Goal: Task Accomplishment & Management: Use online tool/utility

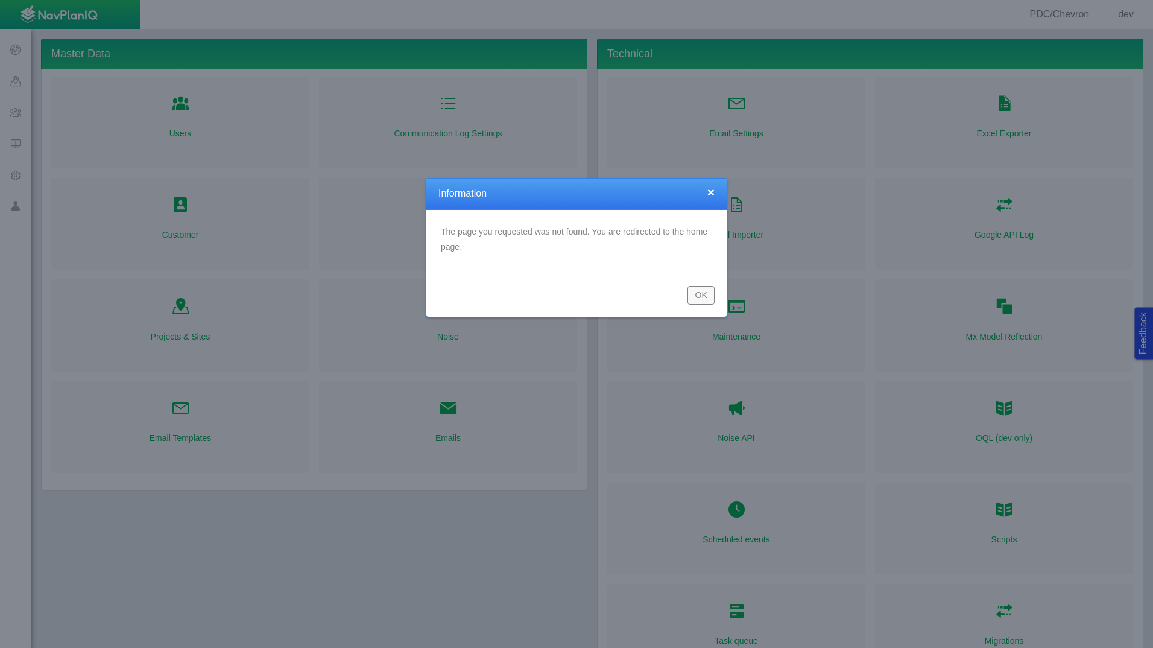
click at [704, 294] on button "OK" at bounding box center [700, 295] width 27 height 18
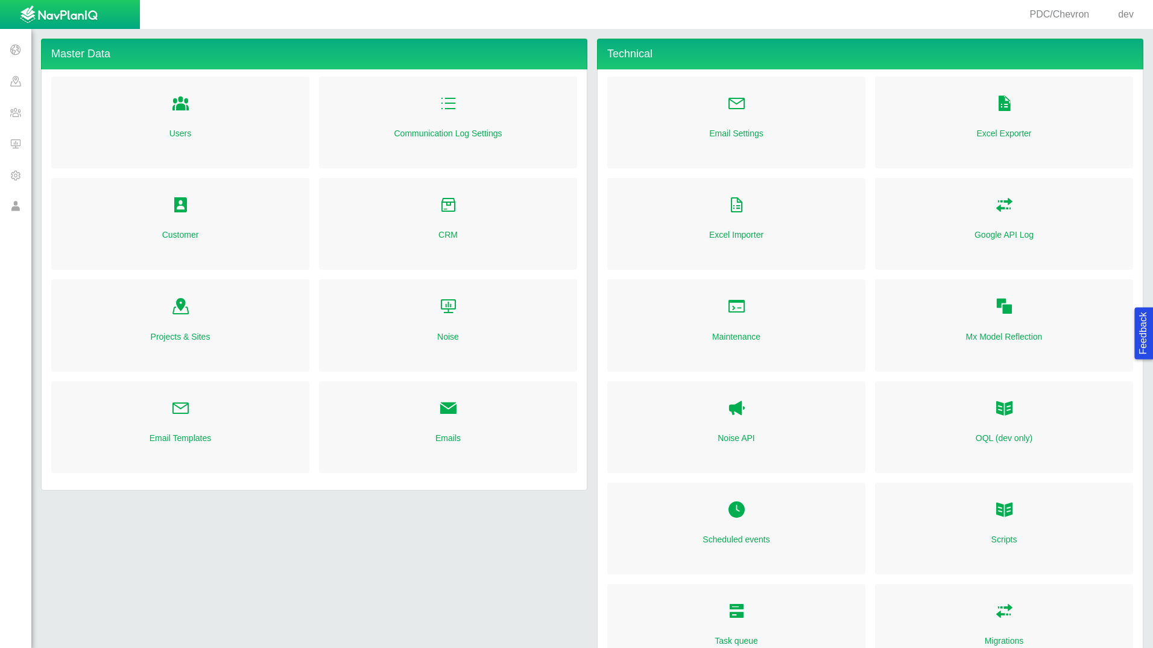
click at [206, 216] on div "Customer" at bounding box center [180, 224] width 258 height 92
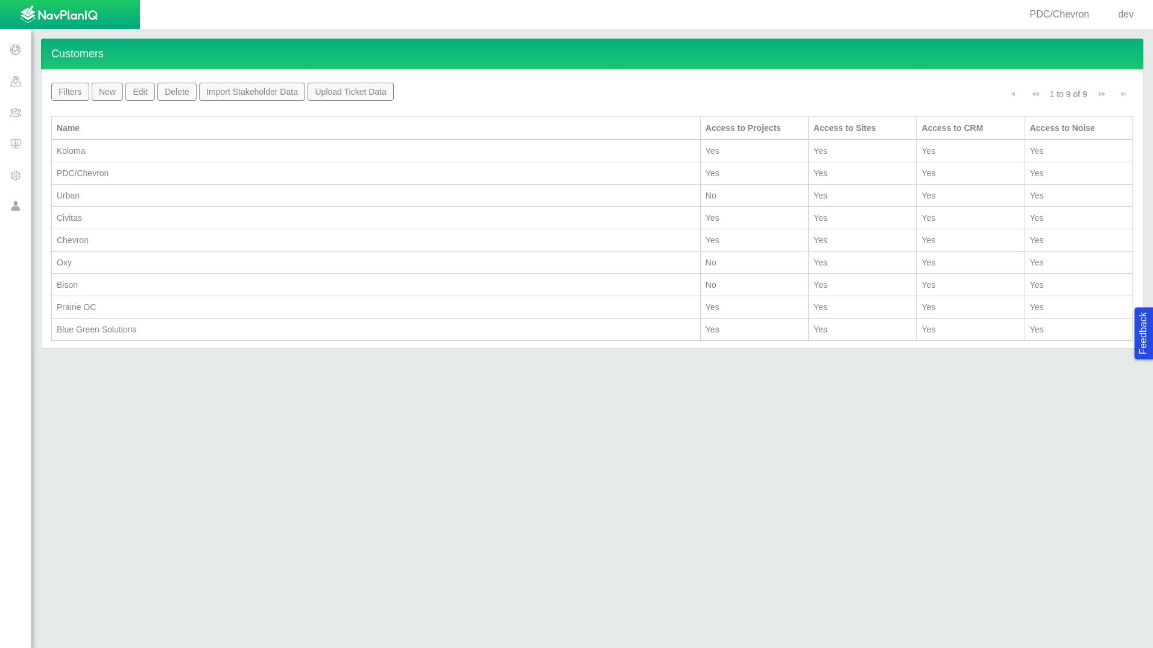
click at [156, 173] on div "PDC/Chevron" at bounding box center [376, 173] width 639 height 12
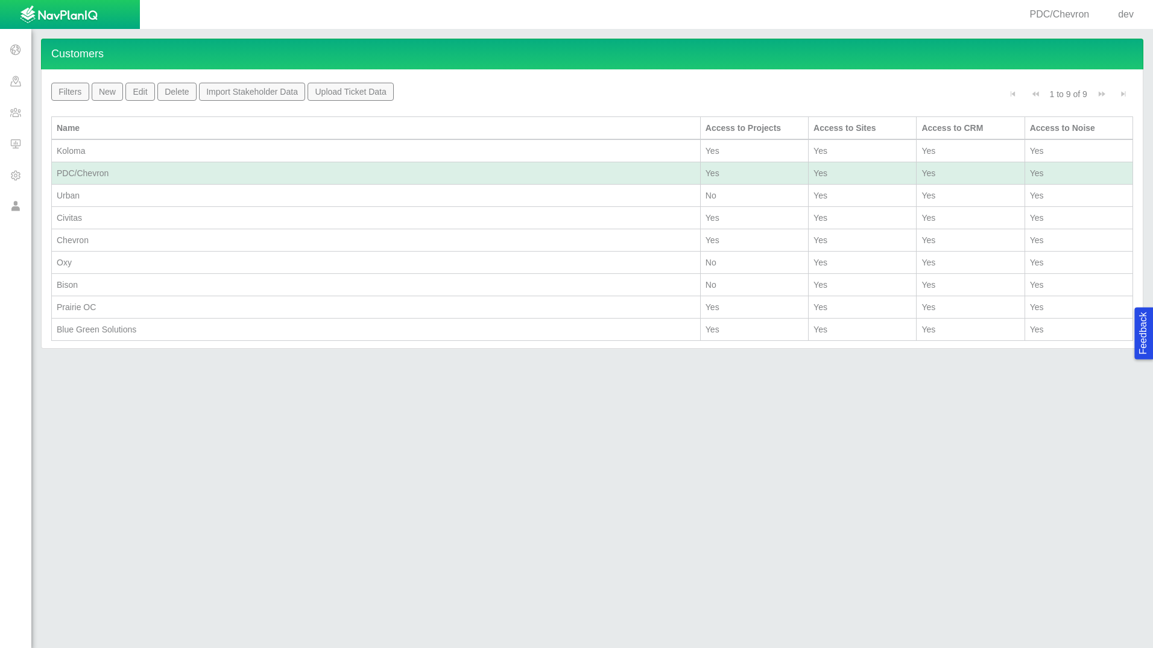
click at [156, 173] on div "PDC/Chevron" at bounding box center [376, 173] width 639 height 12
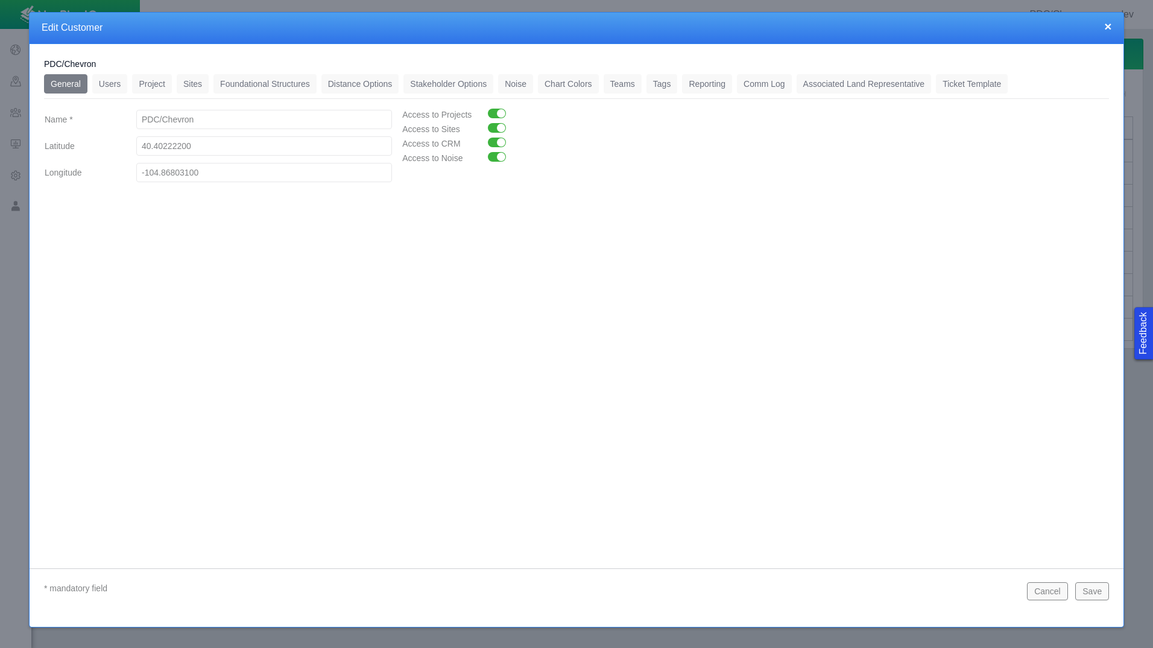
click at [336, 80] on link "Distance Options" at bounding box center [360, 83] width 78 height 19
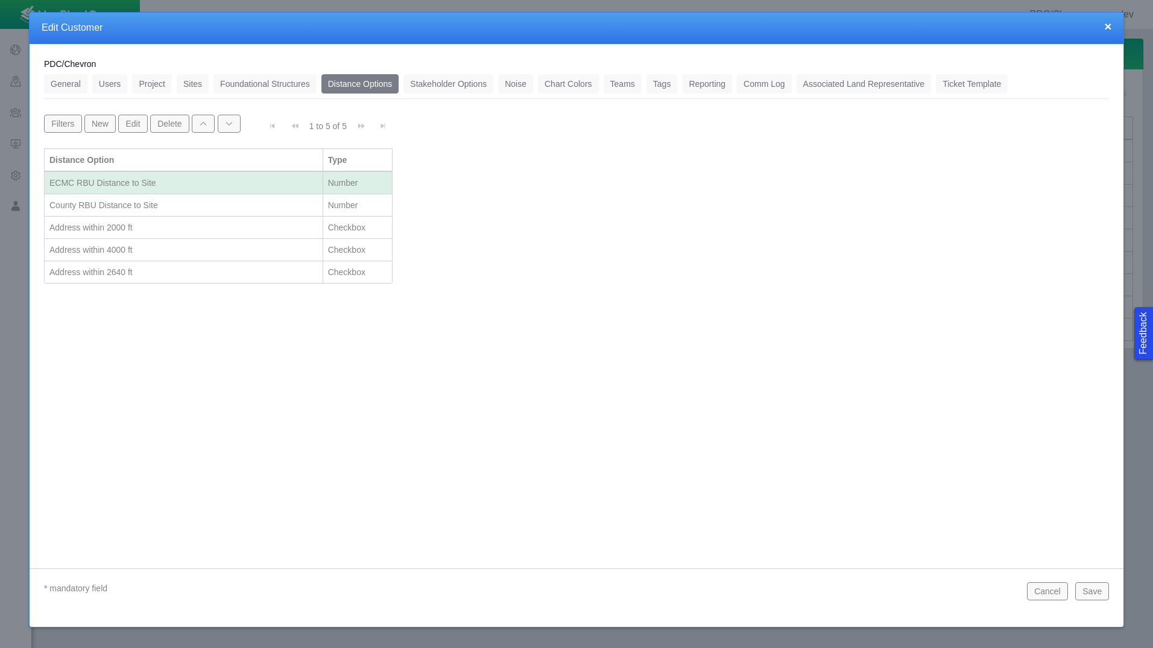
click at [1053, 591] on button "Cancel" at bounding box center [1047, 591] width 41 height 18
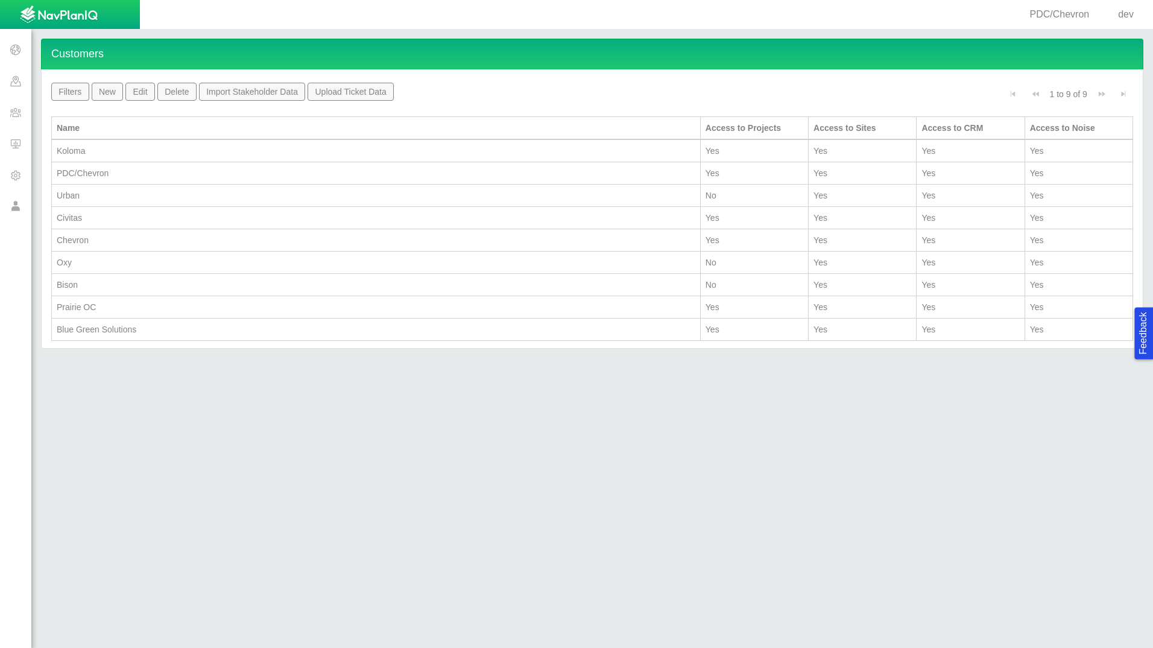
click at [95, 238] on div "Chevron" at bounding box center [376, 240] width 639 height 12
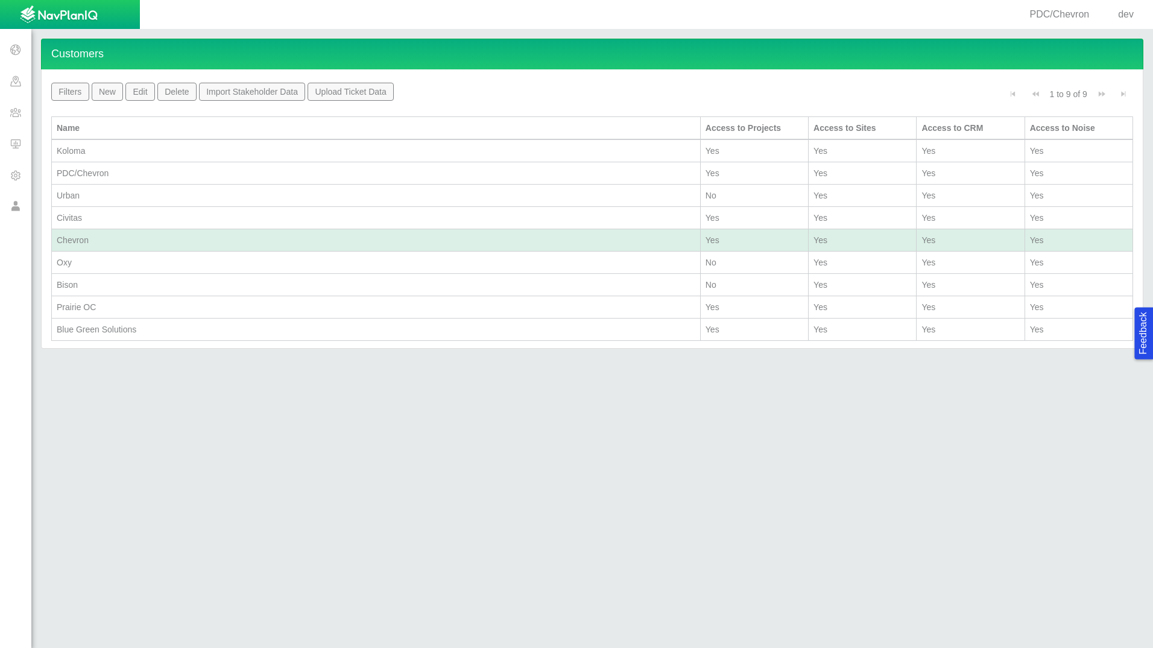
click at [95, 238] on div "Chevron" at bounding box center [376, 240] width 639 height 12
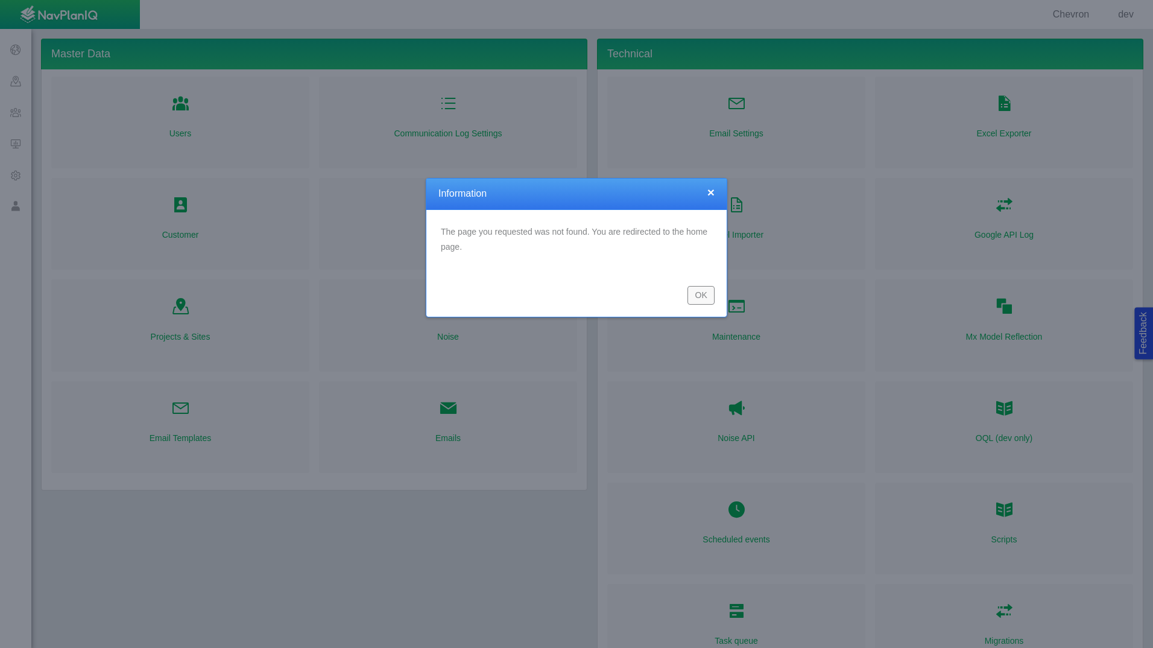
click at [712, 292] on button "OK" at bounding box center [700, 295] width 27 height 18
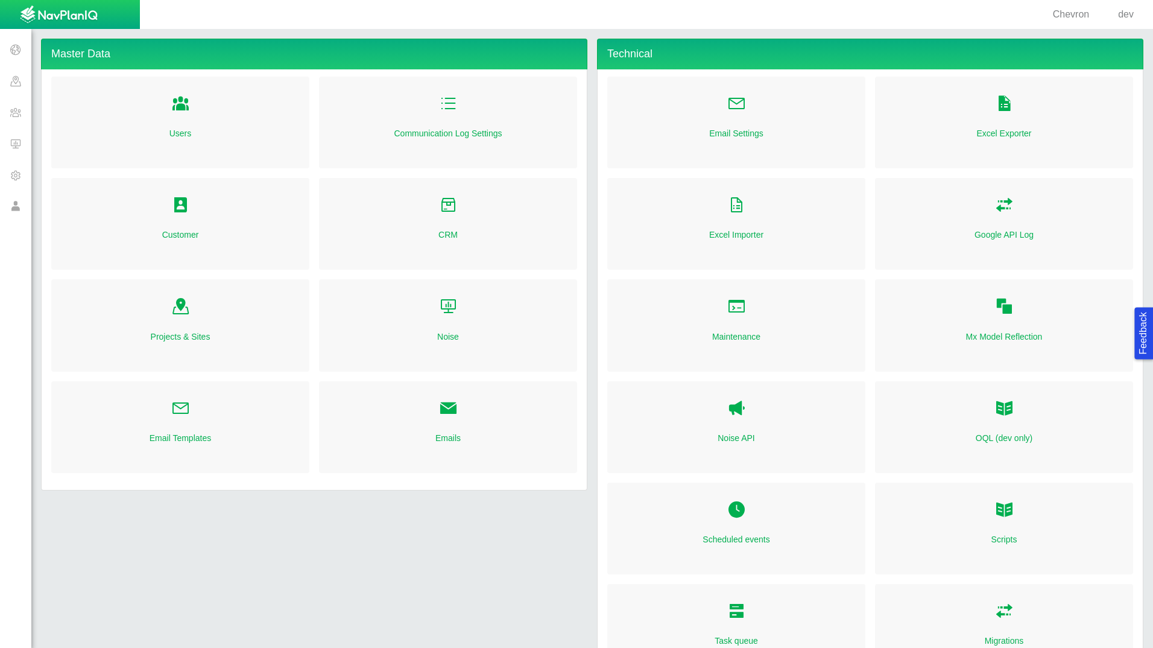
click at [153, 232] on div "Customer" at bounding box center [180, 224] width 258 height 92
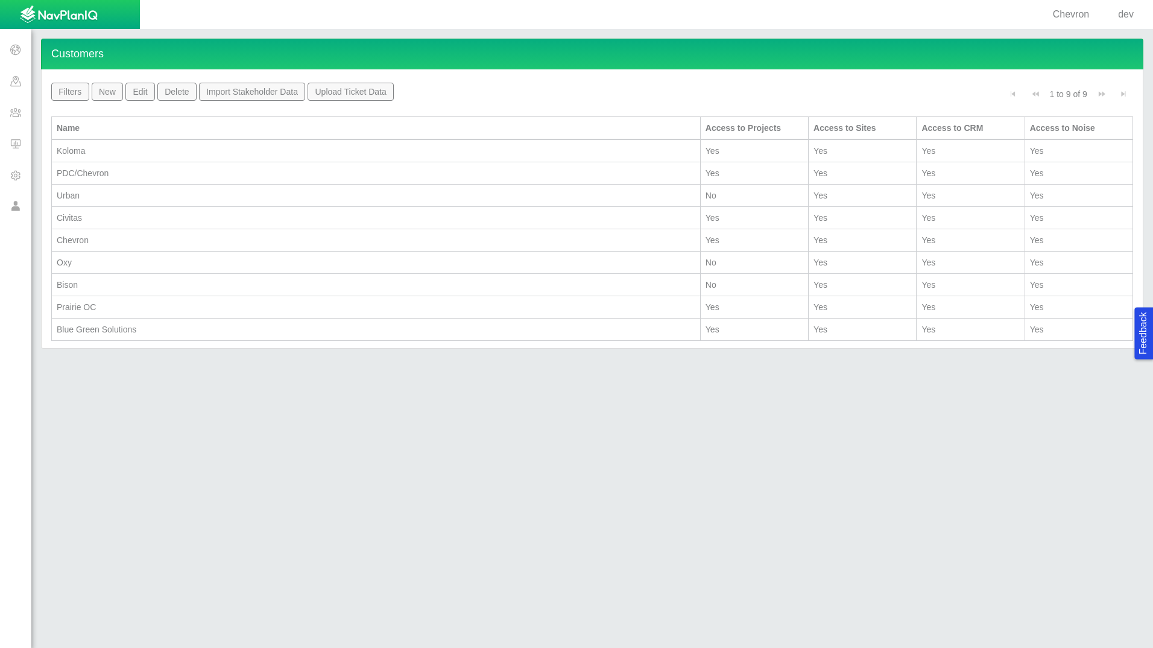
click at [131, 239] on div "Chevron" at bounding box center [376, 240] width 639 height 12
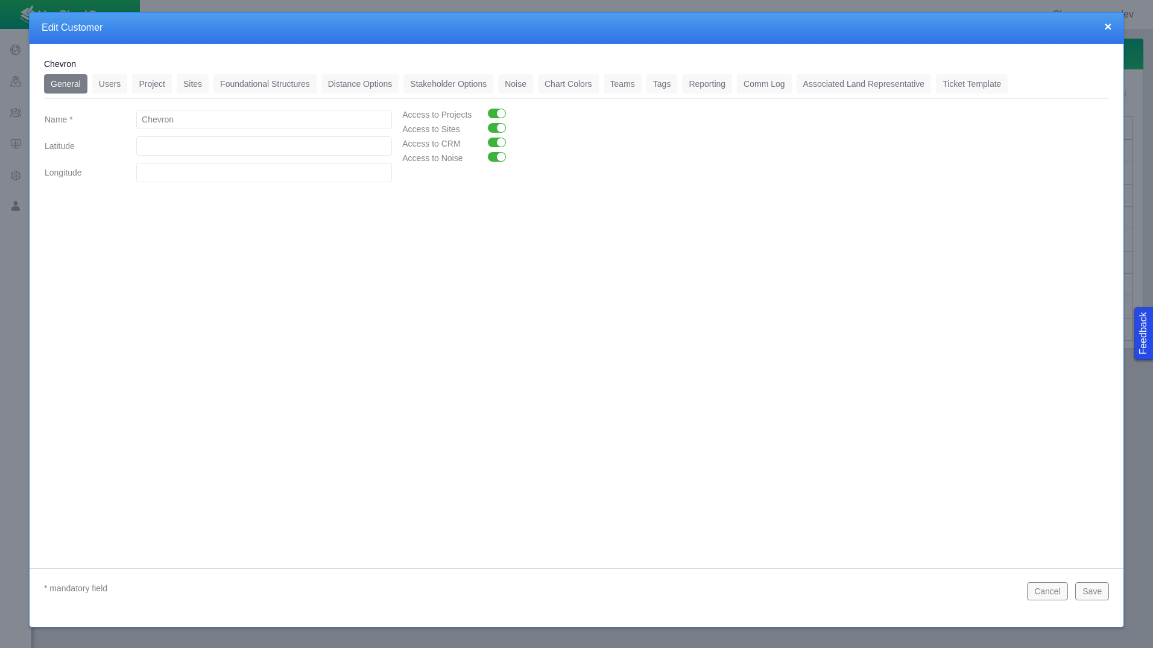
click at [379, 90] on link "Distance Options" at bounding box center [360, 83] width 78 height 19
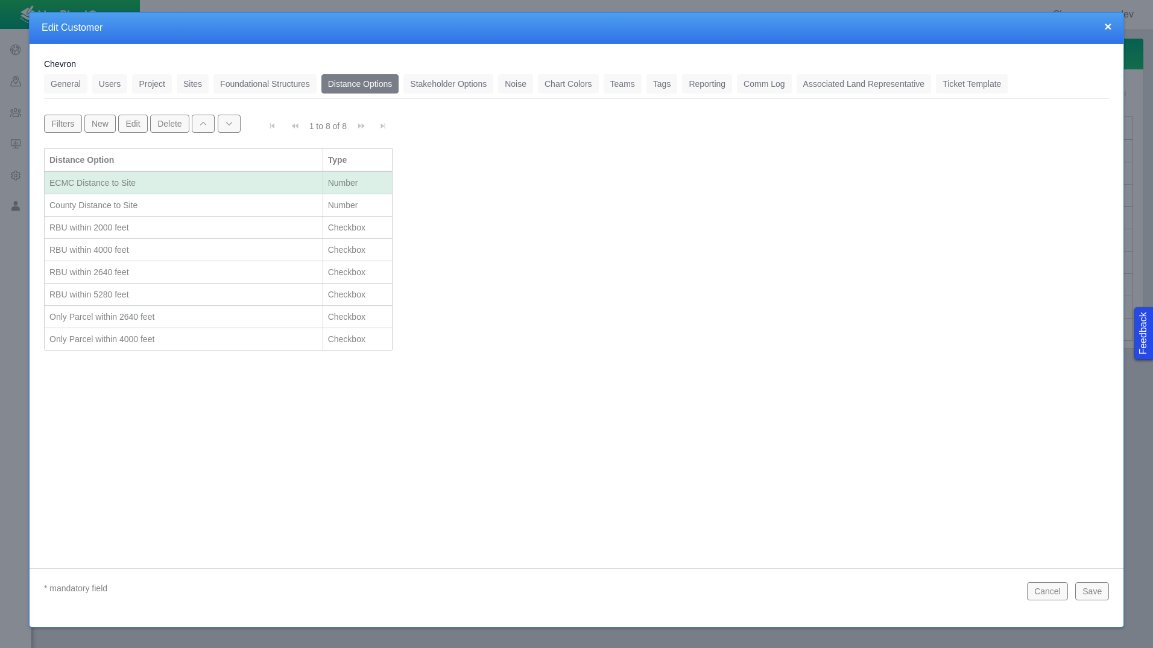
click at [1097, 591] on button "Save" at bounding box center [1092, 591] width 34 height 18
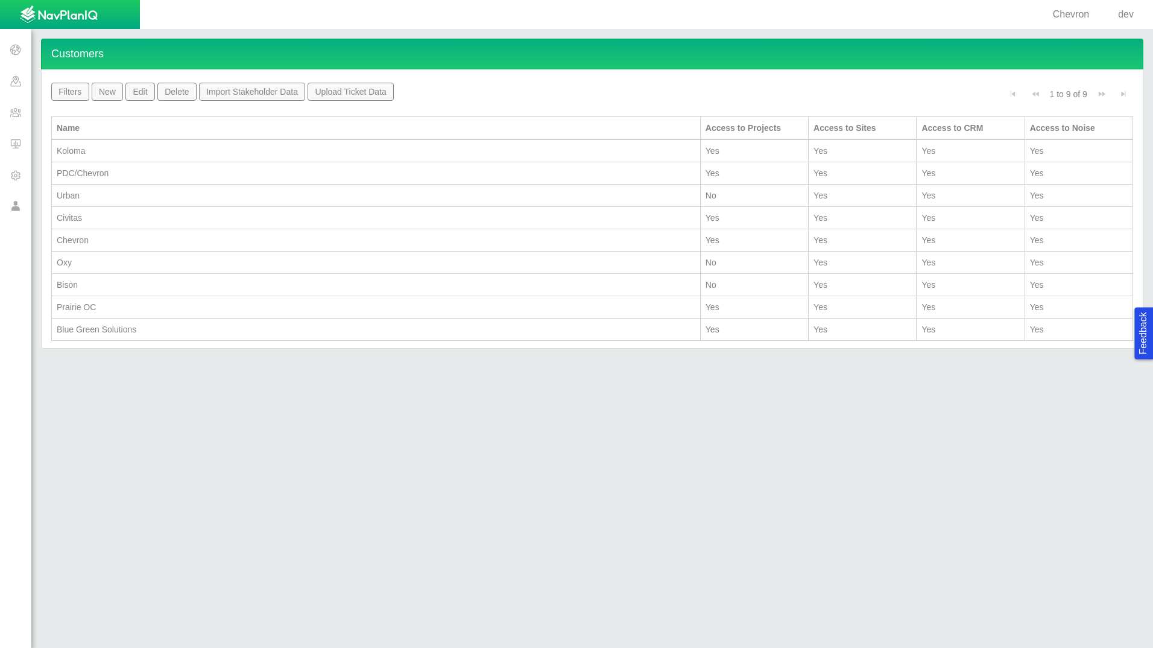
click at [770, 540] on div "Customers Name Apply Filter Reset Filters New Edit Delete Import Stakeholder Da…" at bounding box center [591, 338] width 1121 height 619
click at [121, 405] on div "Customers Name Apply Filter Reset Filters New Edit Delete Import Stakeholder Da…" at bounding box center [591, 338] width 1121 height 619
click at [112, 174] on div "PDC/Chevron" at bounding box center [376, 173] width 639 height 12
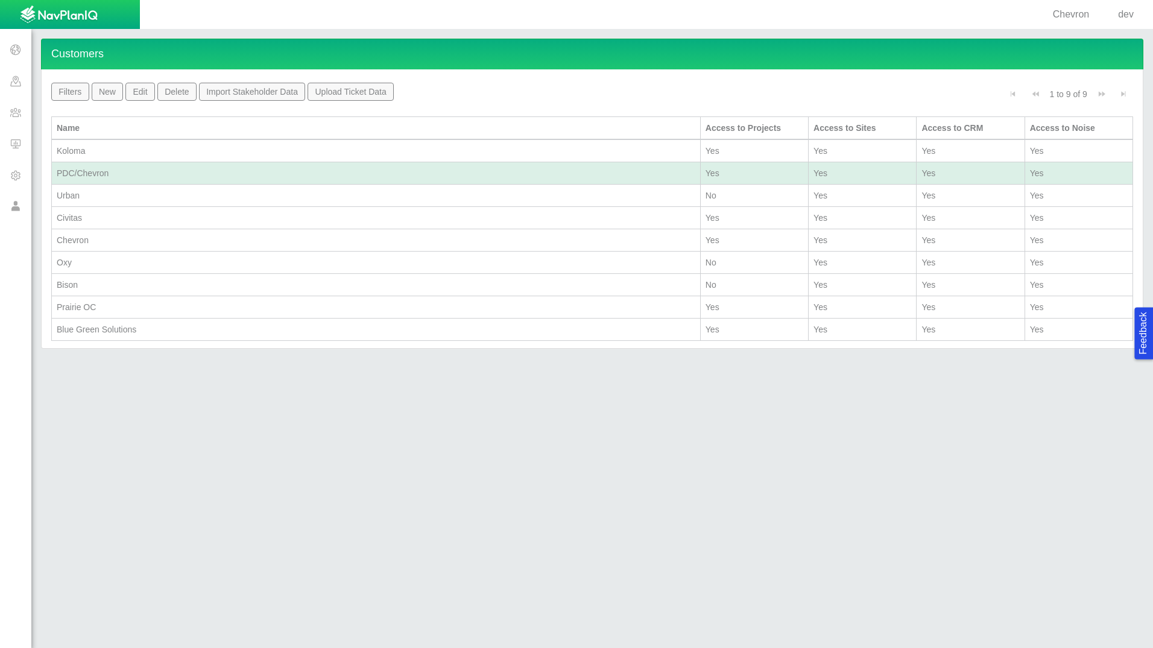
click at [112, 174] on div "PDC/Chevron" at bounding box center [376, 173] width 639 height 12
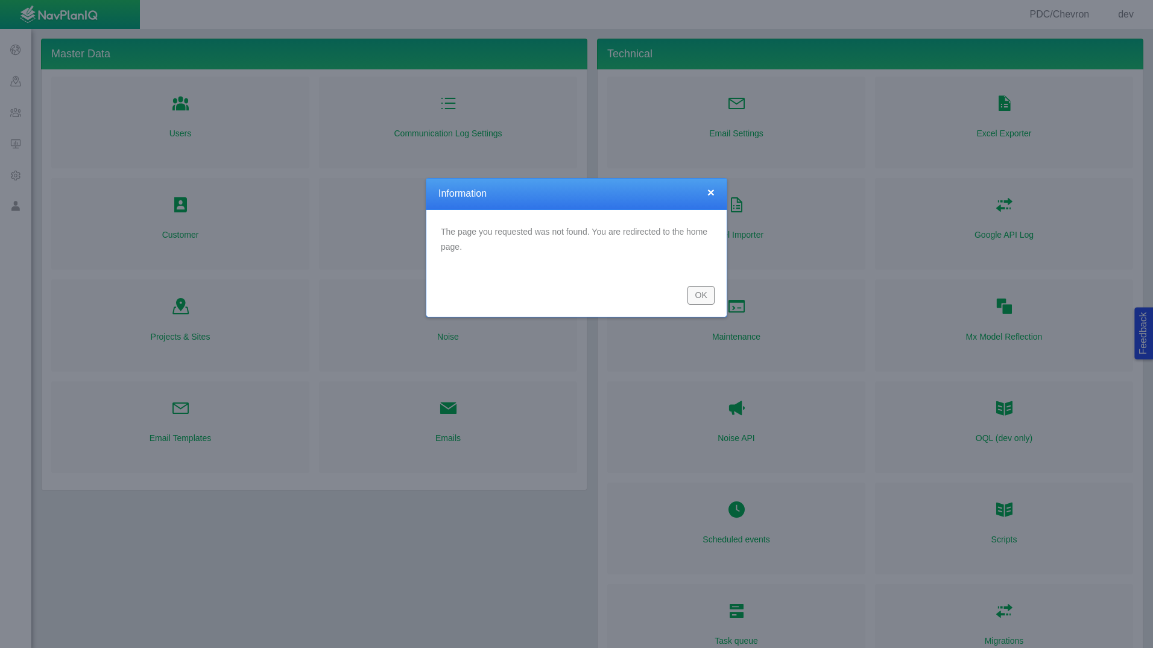
click at [706, 295] on button "OK" at bounding box center [700, 295] width 27 height 18
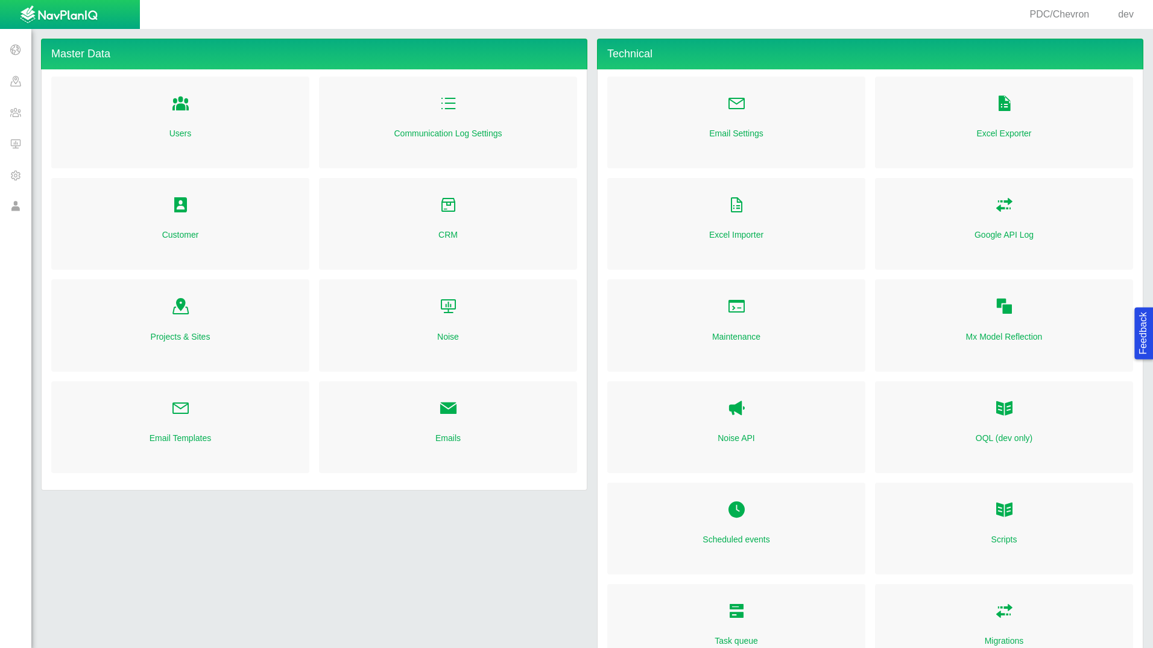
click at [22, 114] on span at bounding box center [15, 111] width 31 height 31
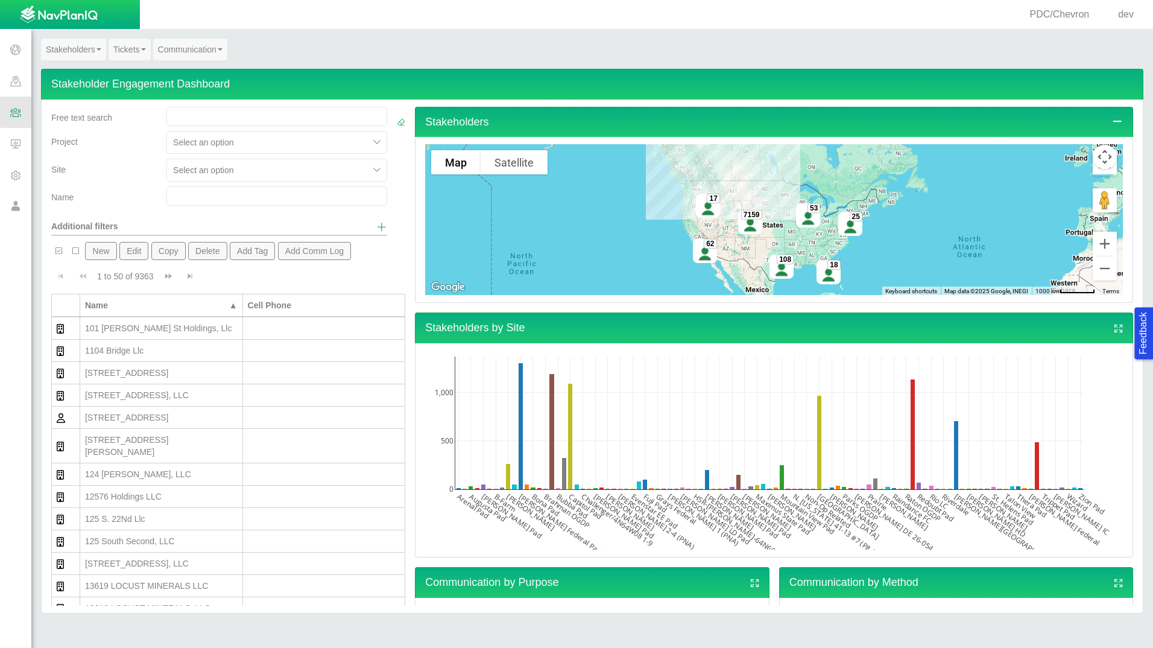
click at [79, 45] on link "Stakeholders" at bounding box center [73, 50] width 65 height 22
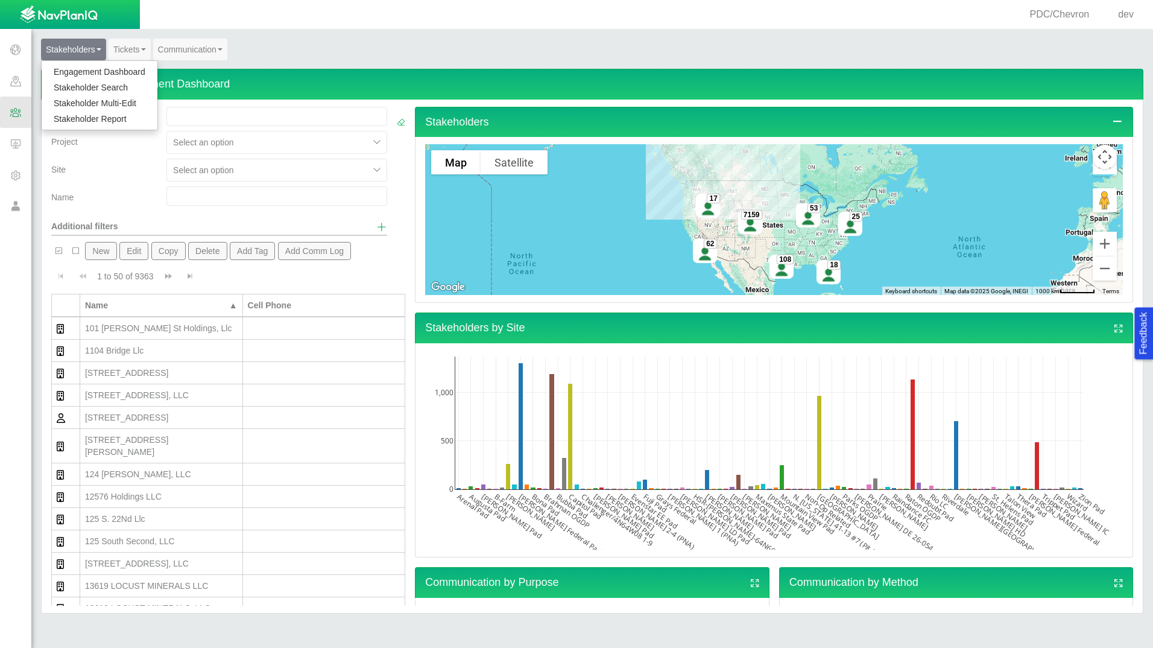
click at [122, 119] on link "Stakeholder Report" at bounding box center [100, 119] width 116 height 16
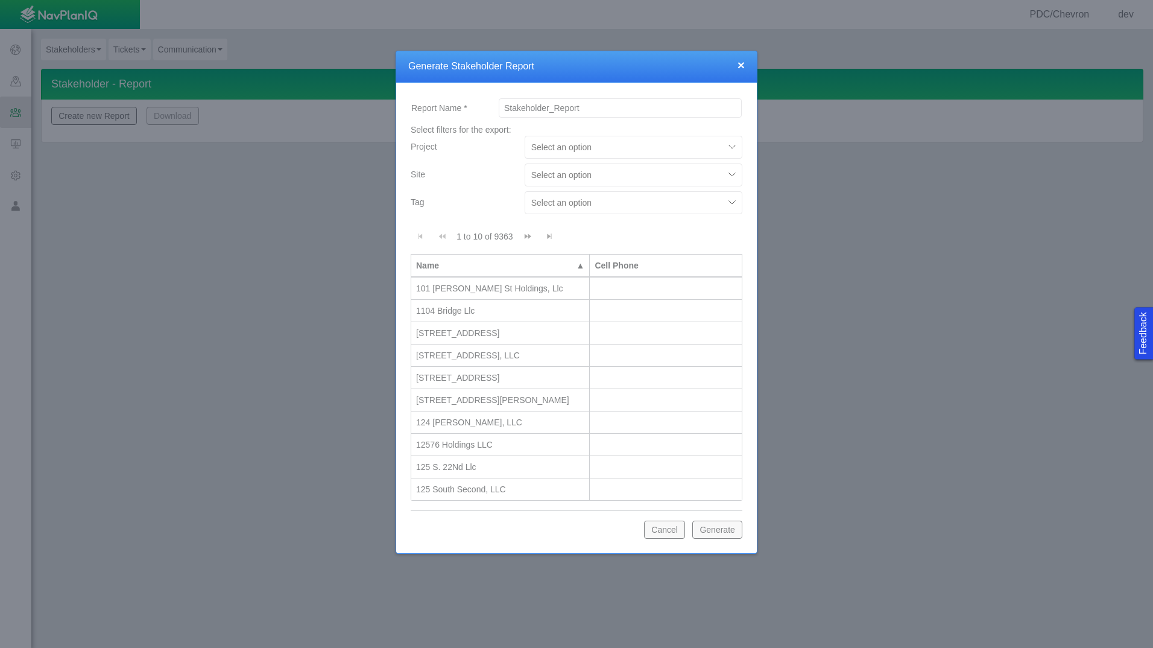
click at [691, 177] on div at bounding box center [624, 175] width 186 height 14
type input "car"
click at [564, 207] on div "Carrot Pad" at bounding box center [634, 205] width 218 height 22
checkbox input "false"
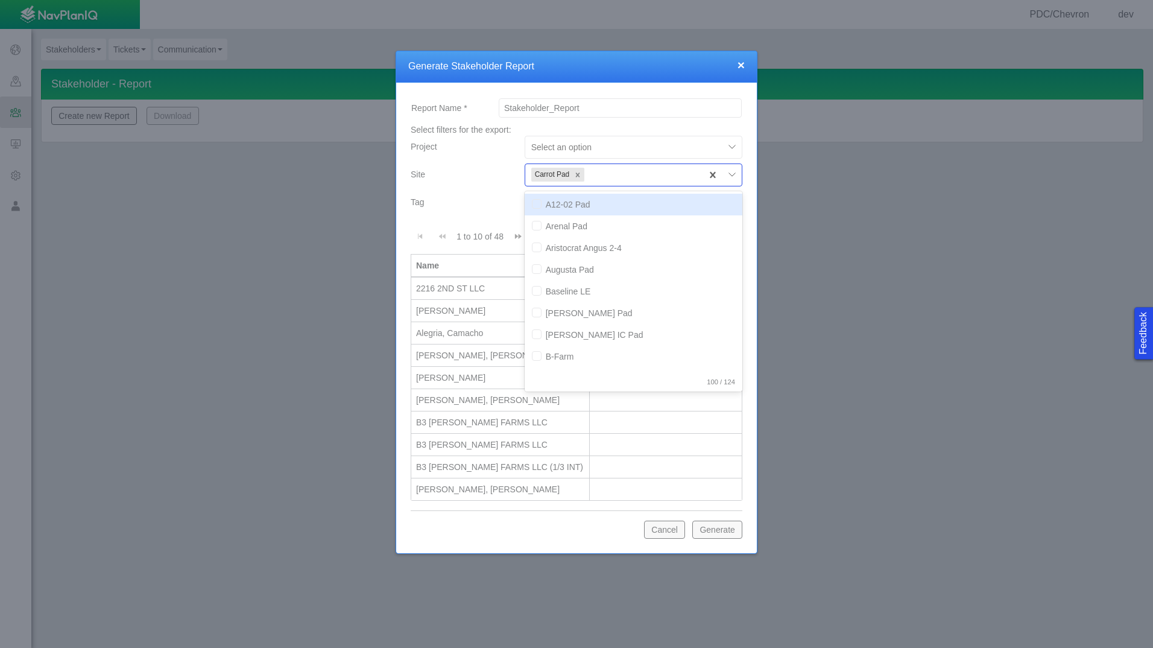
click at [860, 366] on div at bounding box center [576, 324] width 1153 height 648
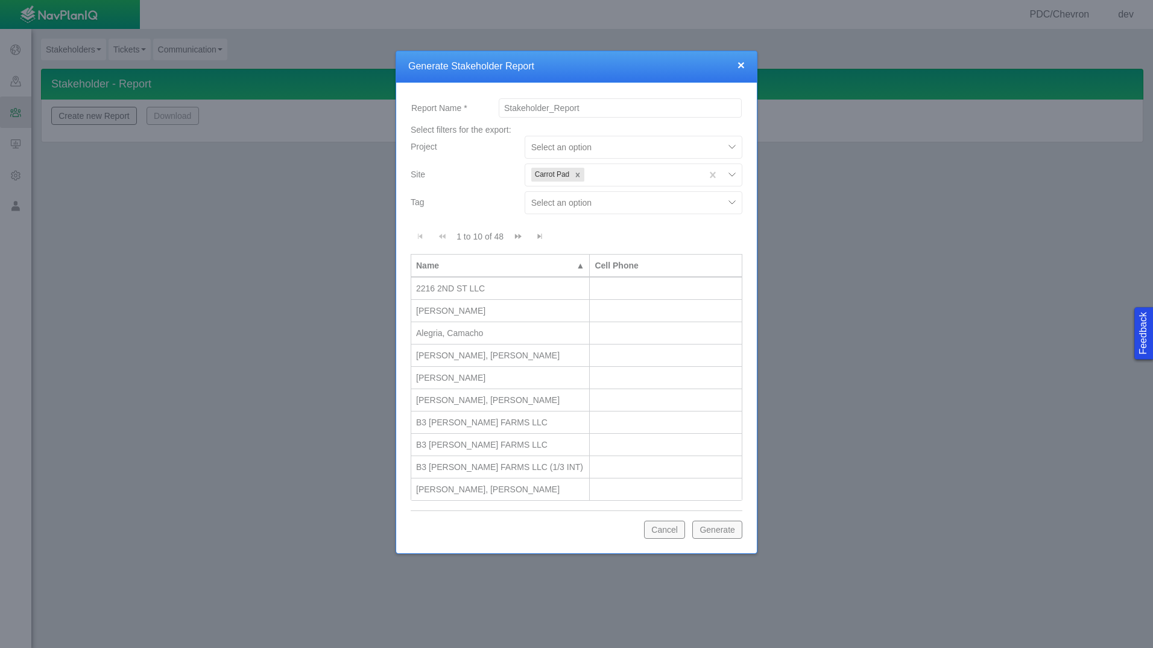
click at [726, 531] on button "Generate" at bounding box center [717, 529] width 50 height 18
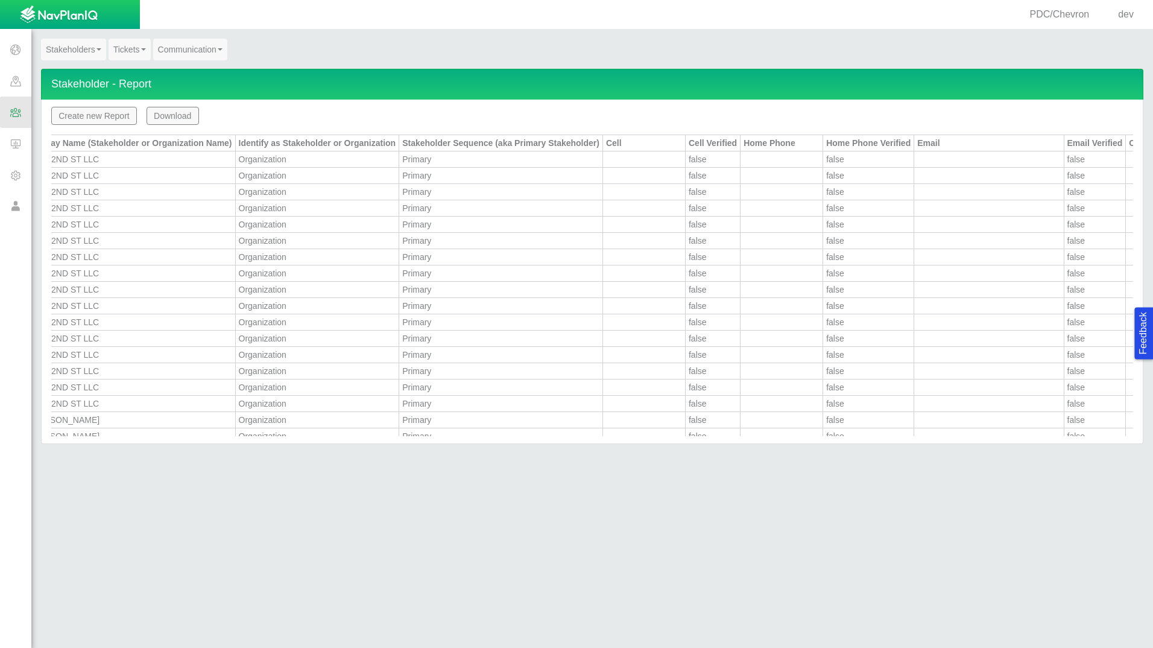
scroll to position [0, 0]
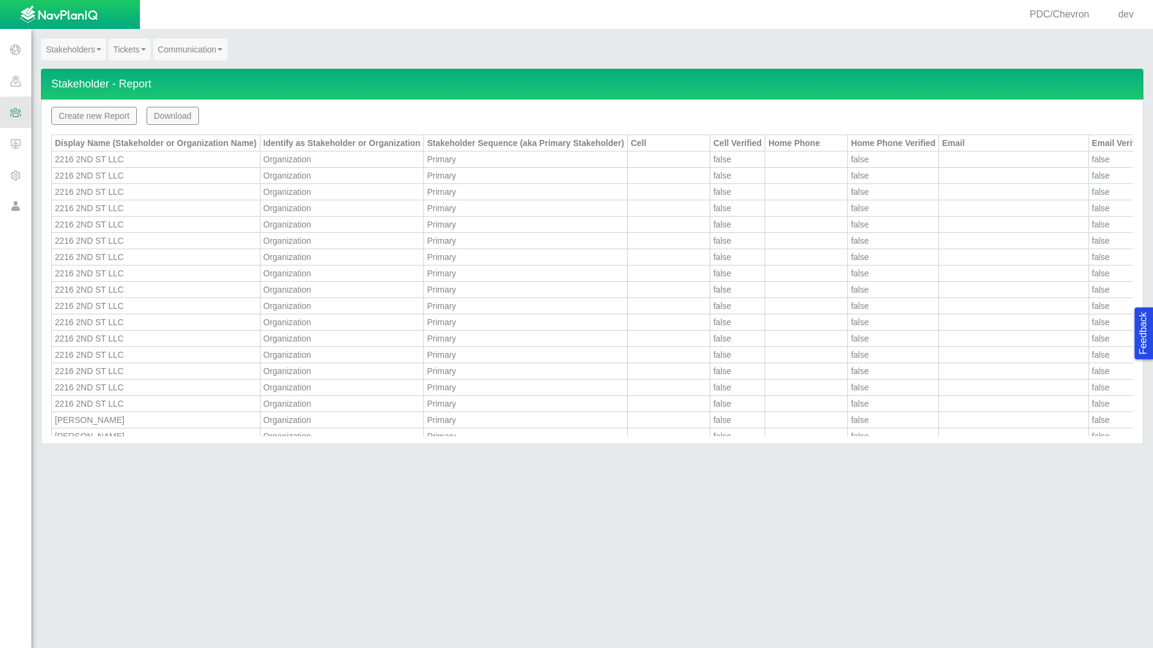
click at [343, 584] on div "Stakeholders Engagement Dashboard Stakeholder Search Stakeholder Multi-Edit Sta…" at bounding box center [591, 338] width 1121 height 619
click at [692, 582] on div "Stakeholders Engagement Dashboard Stakeholder Search Stakeholder Multi-Edit Sta…" at bounding box center [591, 338] width 1121 height 619
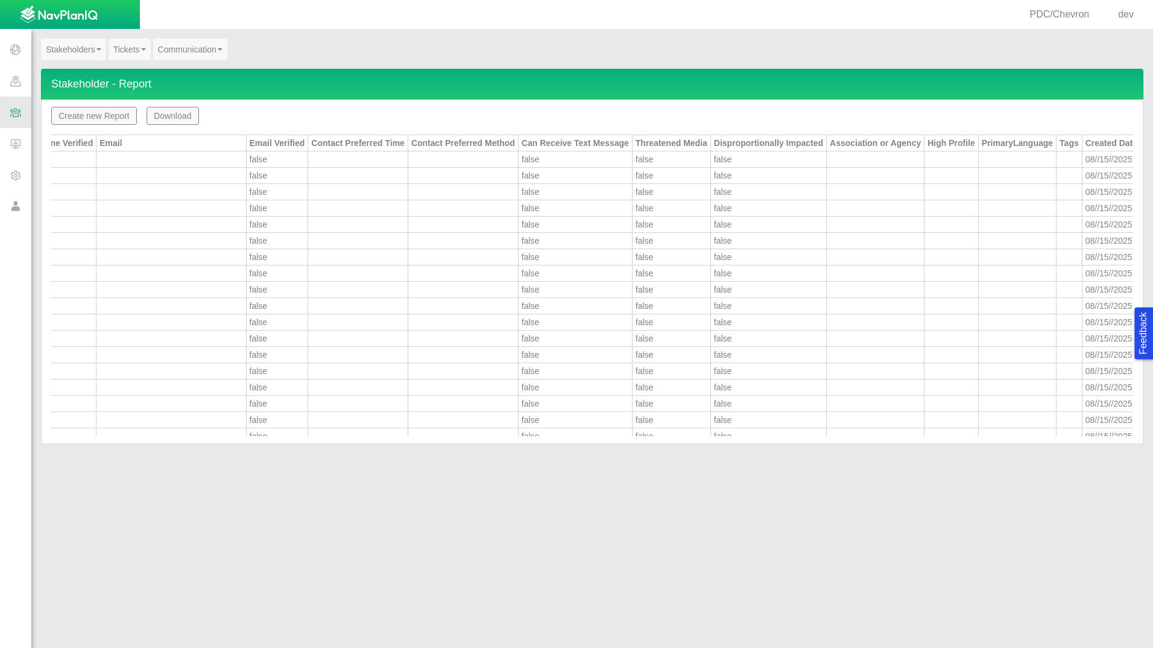
scroll to position [0, 1008]
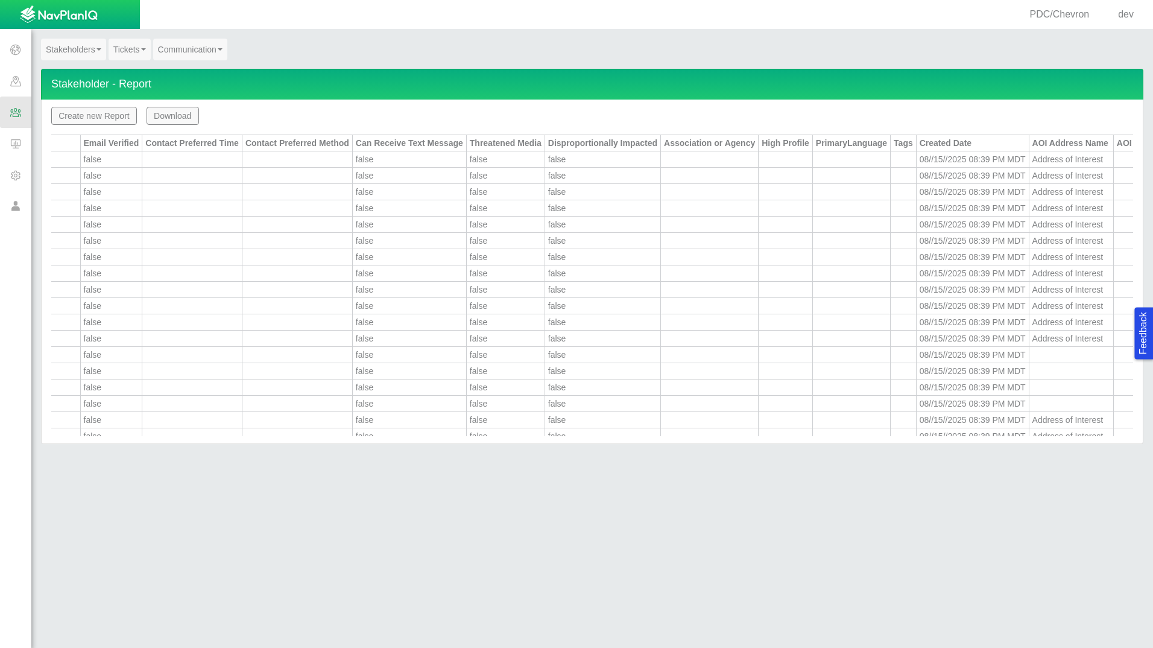
click at [696, 575] on div "Stakeholders Engagement Dashboard Stakeholder Search Stakeholder Multi-Edit Sta…" at bounding box center [591, 338] width 1121 height 619
click at [99, 116] on button "Create new Report" at bounding box center [94, 116] width 86 height 18
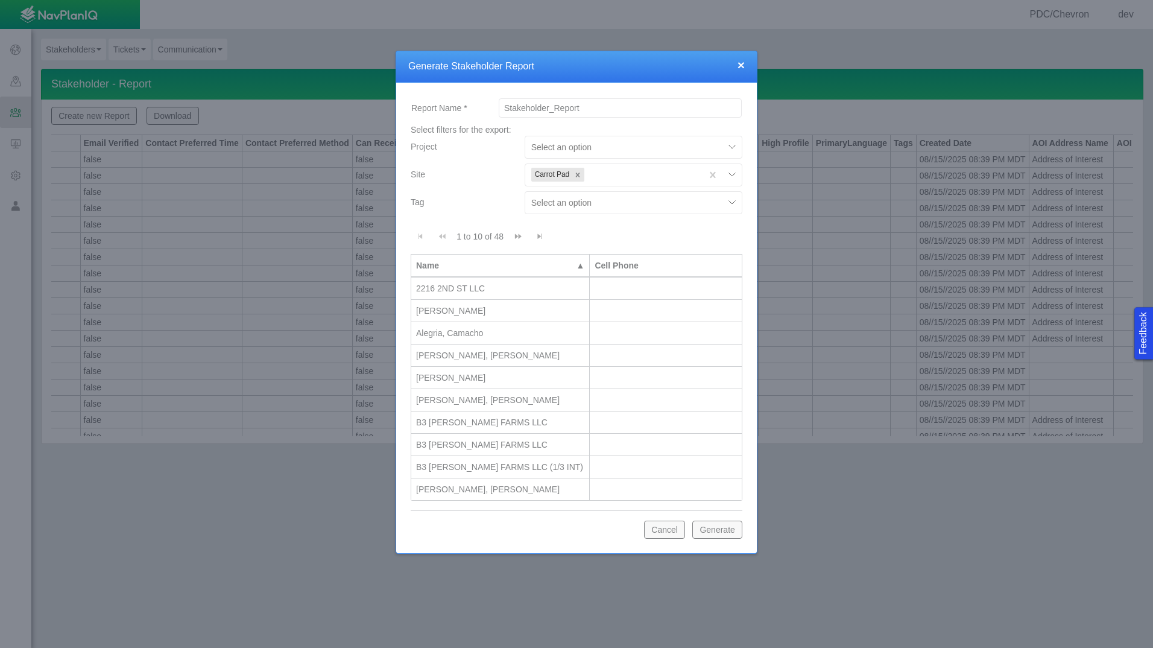
click at [745, 66] on div "× Generate Stakeholder Report" at bounding box center [576, 66] width 361 height 31
click at [742, 71] on button "×" at bounding box center [740, 64] width 7 height 13
